Goal: Navigation & Orientation: Find specific page/section

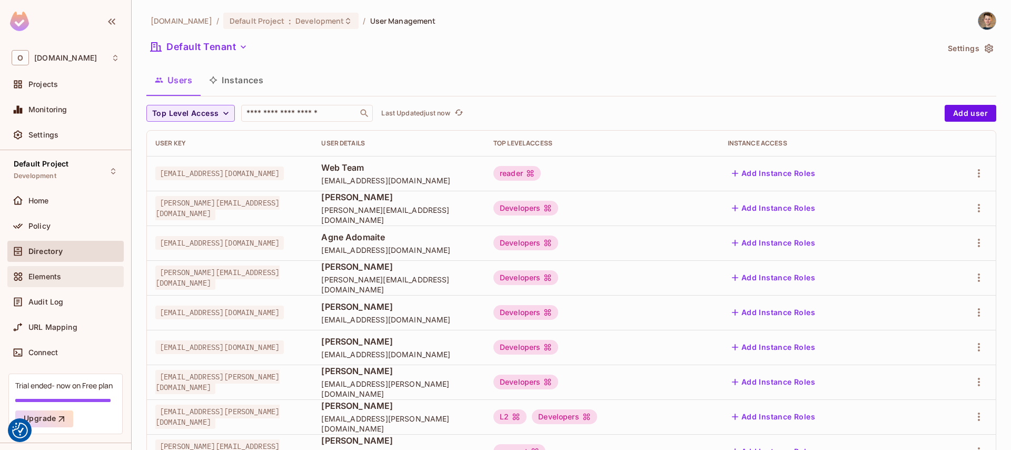
scroll to position [2, 0]
click at [236, 83] on button "Instances" at bounding box center [236, 80] width 71 height 26
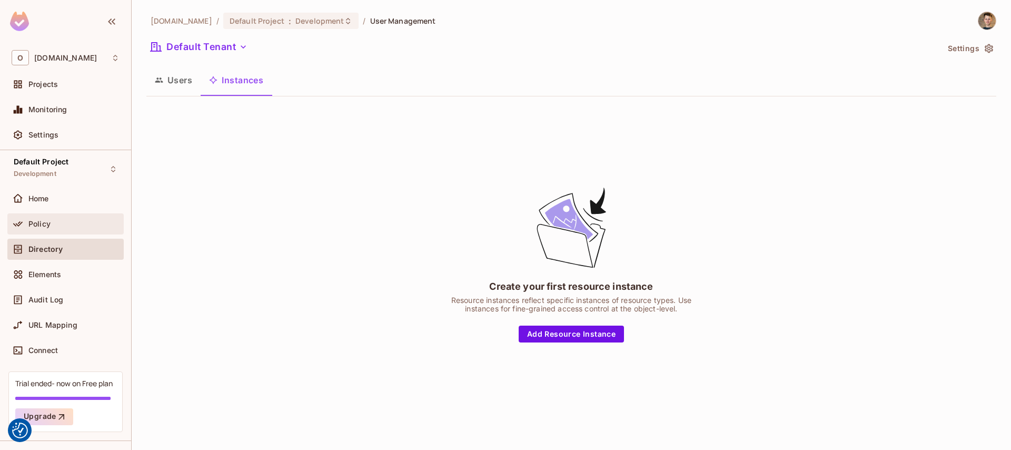
click at [62, 225] on div "Policy" at bounding box center [73, 224] width 91 height 8
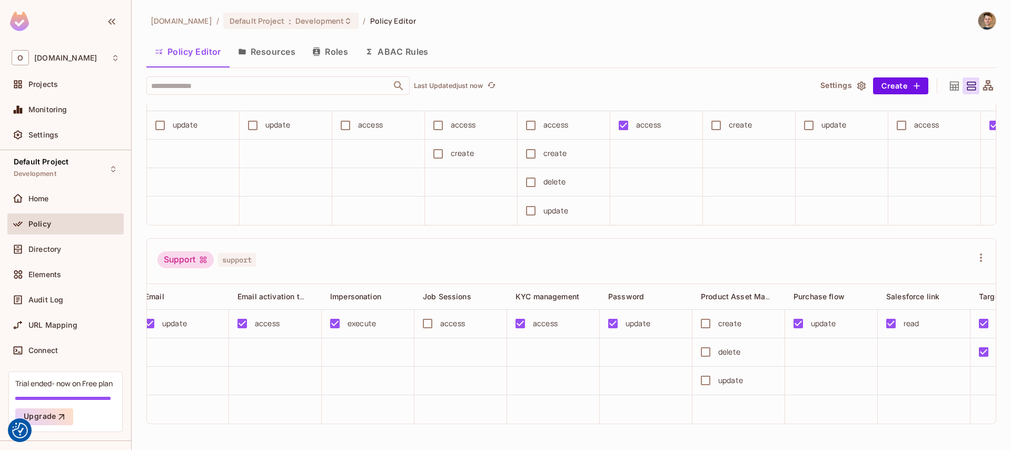
scroll to position [1989, 0]
click at [333, 53] on button "Roles" at bounding box center [330, 51] width 53 height 26
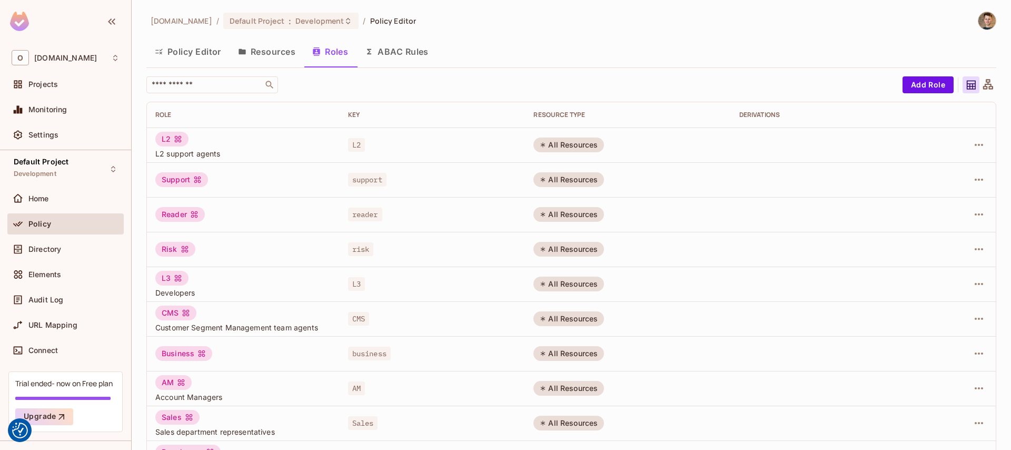
drag, startPoint x: 225, startPoint y: 283, endPoint x: 272, endPoint y: 282, distance: 46.9
click at [225, 283] on div "L3 Developers" at bounding box center [243, 284] width 176 height 27
click at [551, 282] on div "All Resources" at bounding box center [568, 283] width 71 height 15
click at [975, 285] on icon "button" at bounding box center [979, 284] width 13 height 13
click at [905, 212] on div at bounding box center [505, 225] width 1011 height 450
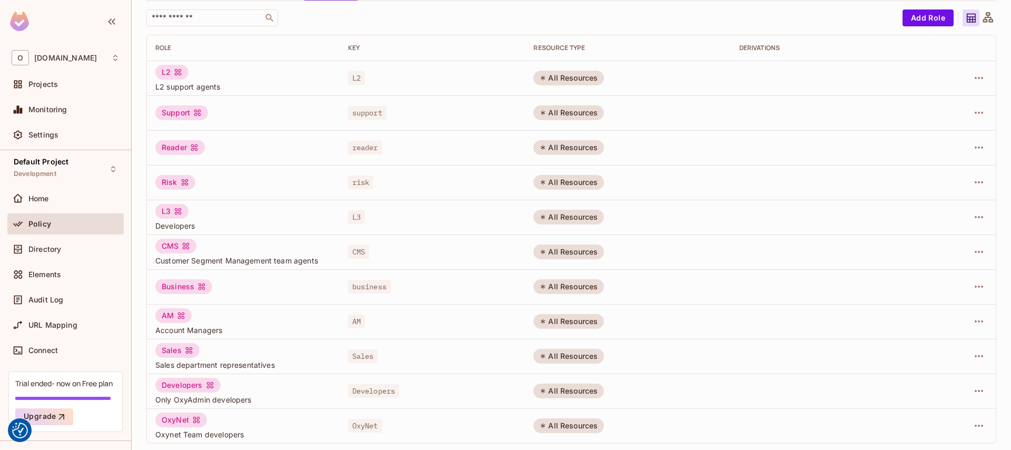
scroll to position [69, 0]
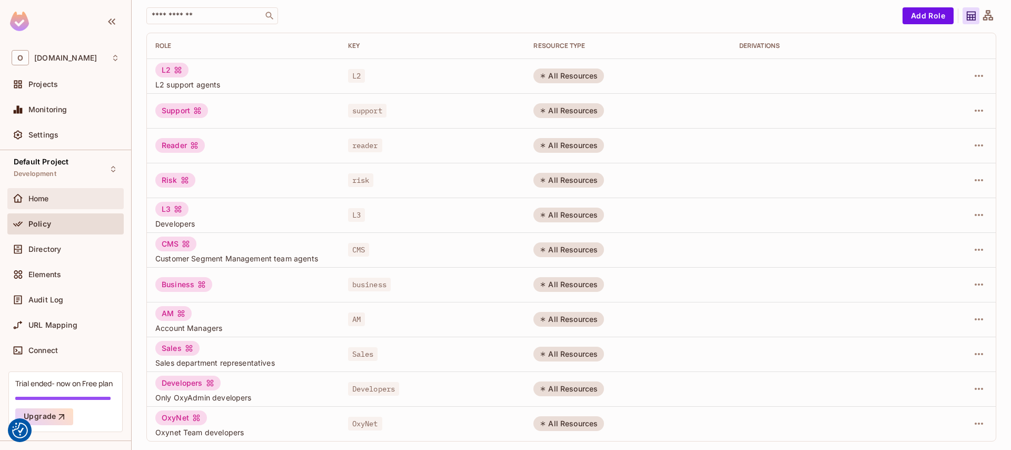
click at [47, 192] on div "Home" at bounding box center [66, 198] width 108 height 13
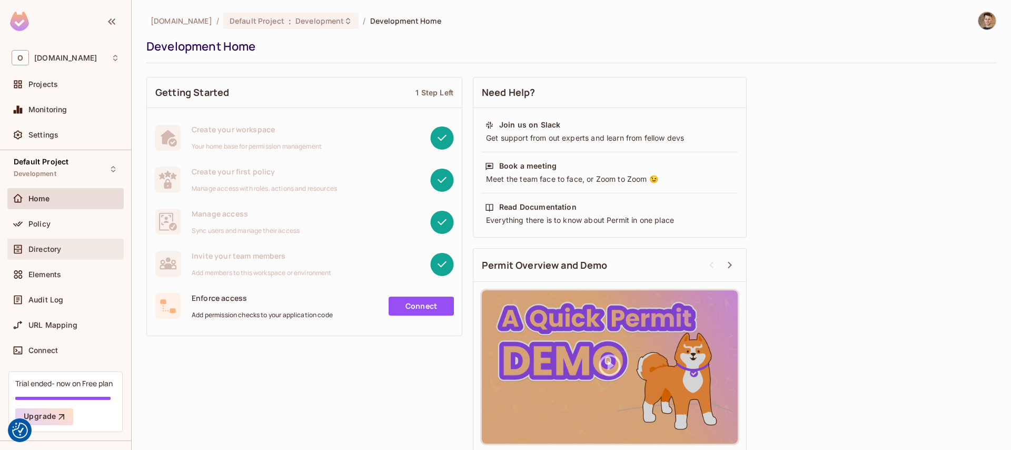
click at [67, 245] on div "Directory" at bounding box center [73, 249] width 91 height 8
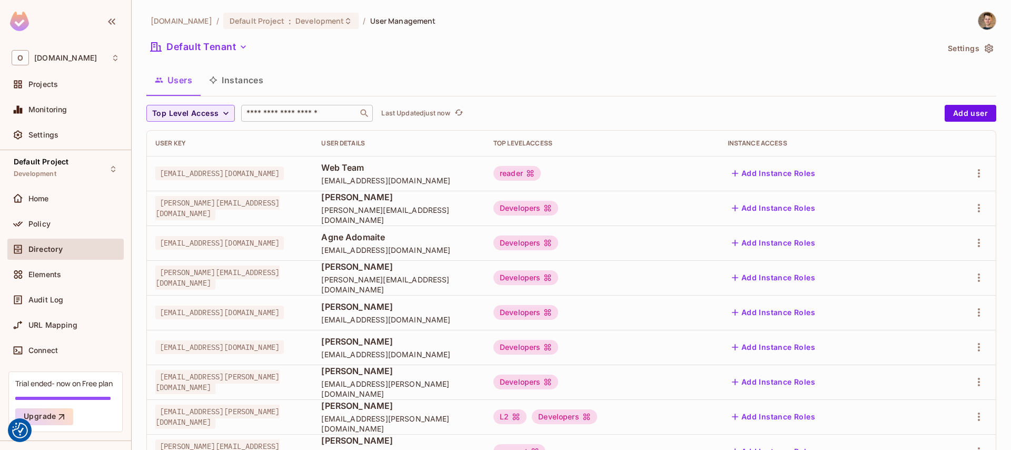
click at [336, 107] on div "​" at bounding box center [307, 113] width 132 height 17
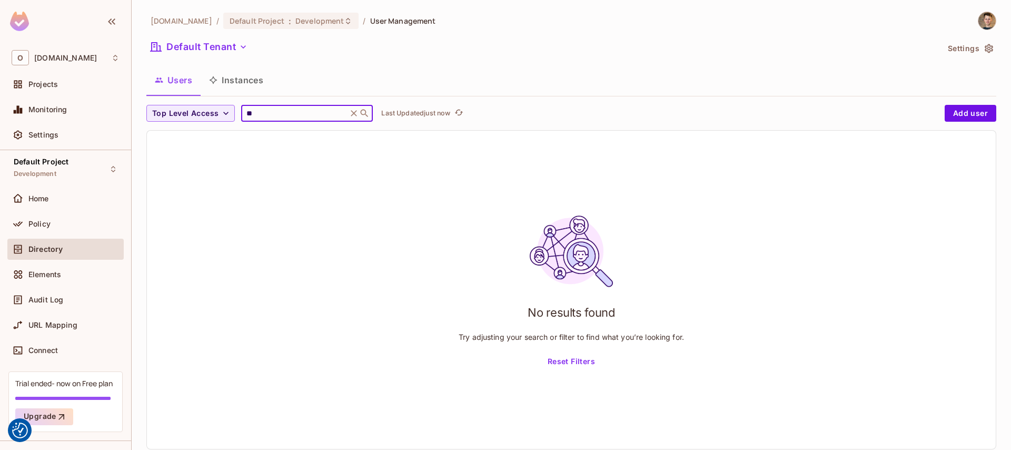
drag, startPoint x: 282, startPoint y: 111, endPoint x: 0, endPoint y: 112, distance: 282.3
click at [0, 107] on div "O [DOMAIN_NAME] Projects Monitoring Settings Default Project Development Home P…" at bounding box center [505, 225] width 1011 height 450
type input "*"
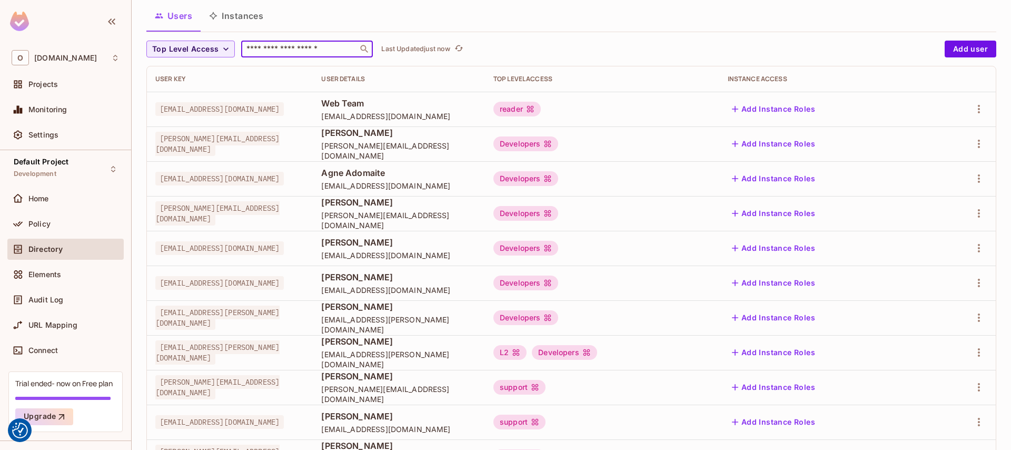
scroll to position [78, 0]
